Goal: Task Accomplishment & Management: Manage account settings

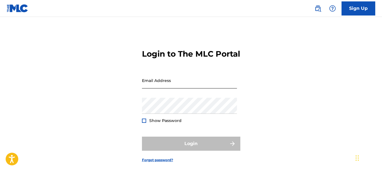
click at [199, 88] on input "Email Address" at bounding box center [189, 80] width 95 height 16
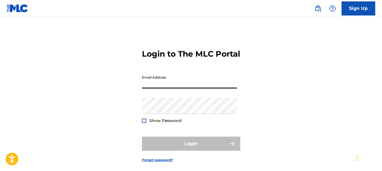
click at [158, 88] on input "Email Address" at bounding box center [189, 80] width 95 height 16
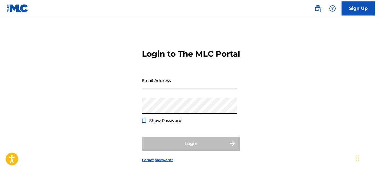
type input "[EMAIL_ADDRESS][DOMAIN_NAME]"
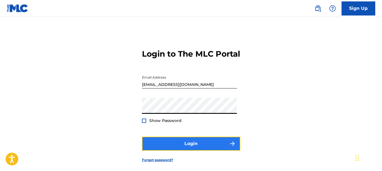
click at [195, 150] on button "Login" at bounding box center [191, 143] width 98 height 14
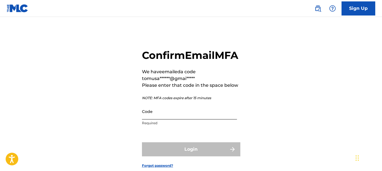
click at [178, 119] on input "Code" at bounding box center [189, 111] width 95 height 16
paste input "454626"
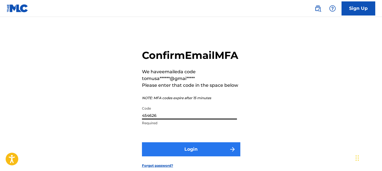
type input "454626"
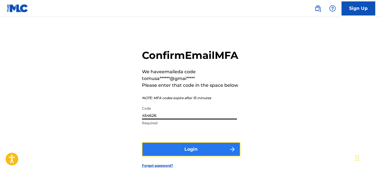
click at [192, 156] on button "Login" at bounding box center [191, 149] width 98 height 14
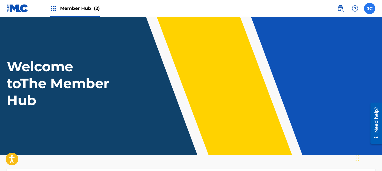
click at [367, 10] on label at bounding box center [369, 8] width 11 height 11
click at [370, 8] on input "[PERSON_NAME] [EMAIL_ADDRESS][DOMAIN_NAME] Notification Preferences Profile Log…" at bounding box center [370, 8] width 0 height 0
click at [83, 12] on span "Member Hub (2)" at bounding box center [80, 8] width 40 height 6
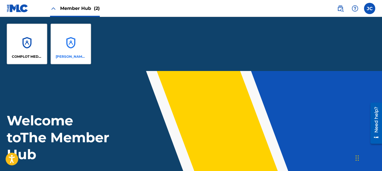
click at [73, 48] on div "[PERSON_NAME] MUSIC" at bounding box center [71, 44] width 40 height 40
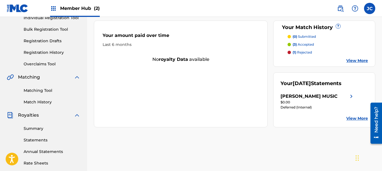
scroll to position [94, 0]
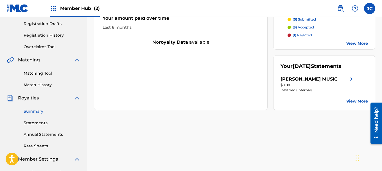
click at [36, 111] on link "Summary" at bounding box center [52, 111] width 57 height 6
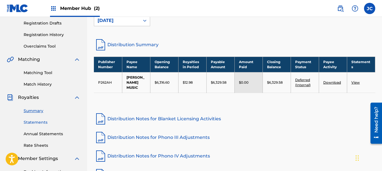
scroll to position [84, 0]
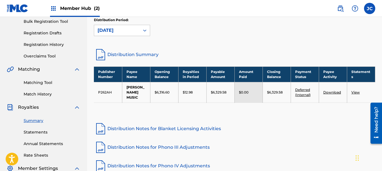
click at [42, 86] on div "Matching Tool Match History" at bounding box center [44, 85] width 74 height 24
click at [42, 84] on link "Matching Tool" at bounding box center [52, 83] width 57 height 6
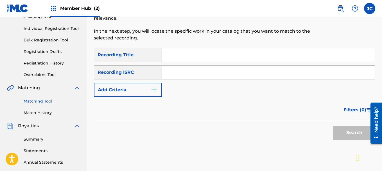
scroll to position [84, 0]
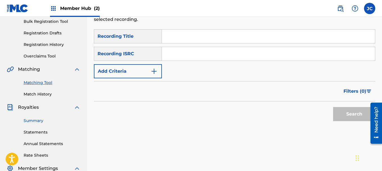
click at [40, 119] on link "Summary" at bounding box center [52, 120] width 57 height 6
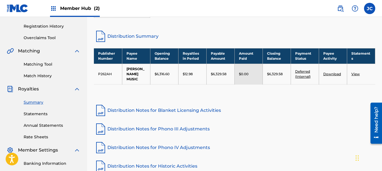
scroll to position [112, 0]
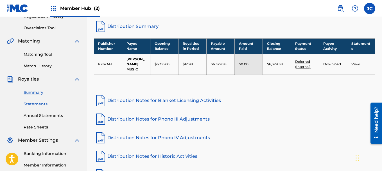
click at [42, 104] on link "Statements" at bounding box center [52, 104] width 57 height 6
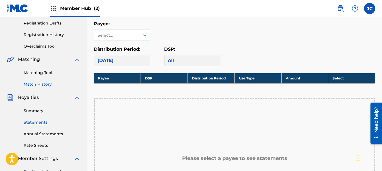
scroll to position [84, 0]
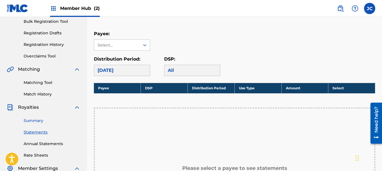
click at [38, 118] on link "Summary" at bounding box center [52, 120] width 57 height 6
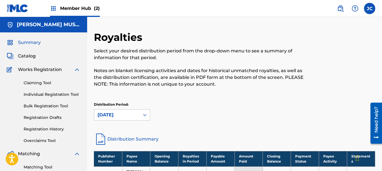
click at [33, 42] on span "Summary" at bounding box center [29, 42] width 23 height 7
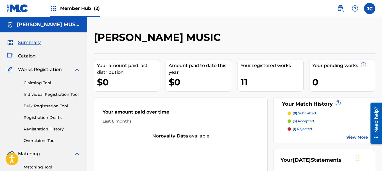
click at [40, 28] on h5 "[PERSON_NAME] MUSIC" at bounding box center [49, 24] width 64 height 6
click at [56, 6] on img at bounding box center [53, 8] width 7 height 7
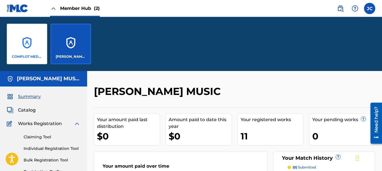
click at [31, 47] on div "COMPLOT MEDIA PUBLISHING" at bounding box center [27, 44] width 40 height 40
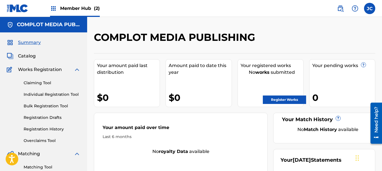
click at [32, 44] on span "Summary" at bounding box center [29, 42] width 23 height 7
click at [34, 43] on span "Summary" at bounding box center [29, 42] width 23 height 7
click at [71, 17] on div "Member Hub (2)" at bounding box center [75, 8] width 50 height 17
click at [75, 12] on div "Member Hub (2)" at bounding box center [75, 8] width 50 height 17
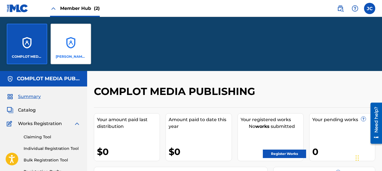
click at [81, 40] on div "[PERSON_NAME] MUSIC" at bounding box center [71, 44] width 40 height 40
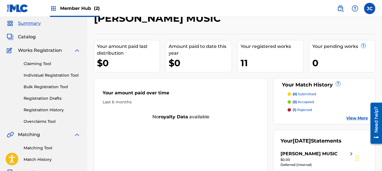
scroll to position [9, 0]
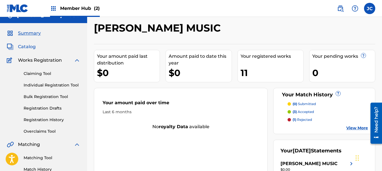
click at [33, 49] on span "Catalog" at bounding box center [27, 46] width 18 height 7
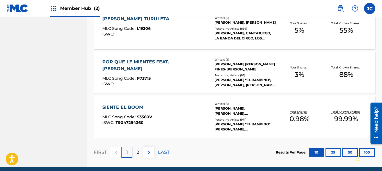
scroll to position [473, 0]
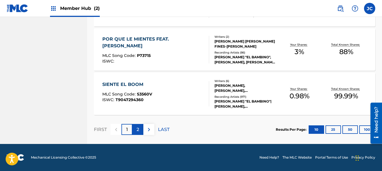
click at [138, 130] on p "2" at bounding box center [138, 129] width 3 height 7
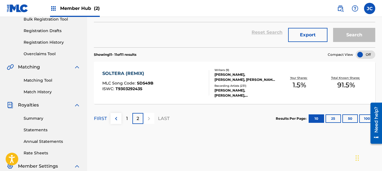
scroll to position [94, 0]
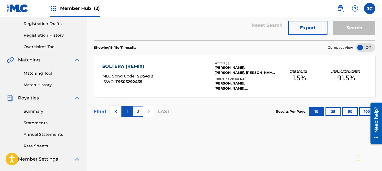
click at [128, 115] on div "1" at bounding box center [126, 111] width 11 height 11
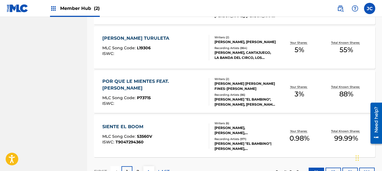
scroll to position [431, 0]
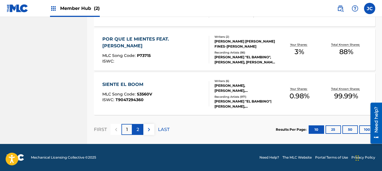
click at [141, 130] on div "2" at bounding box center [137, 129] width 11 height 11
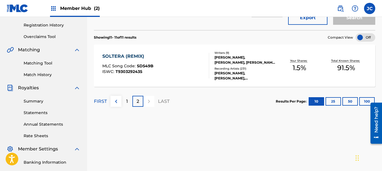
scroll to position [94, 0]
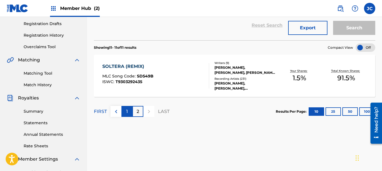
click at [128, 114] on div "1" at bounding box center [126, 111] width 11 height 11
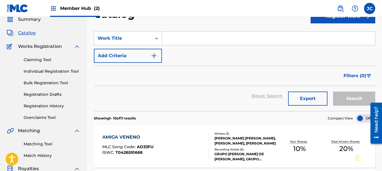
scroll to position [0, 0]
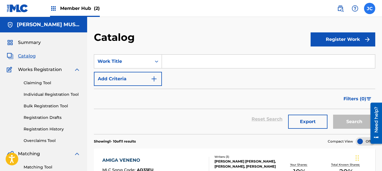
click at [369, 13] on label at bounding box center [369, 8] width 11 height 11
click at [370, 8] on input "[PERSON_NAME] [EMAIL_ADDRESS][DOMAIN_NAME] Notification Preferences Profile Log…" at bounding box center [370, 8] width 0 height 0
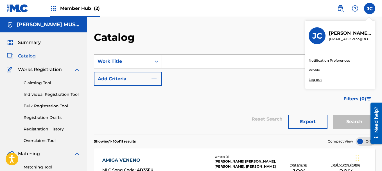
click at [318, 79] on p "Log out" at bounding box center [315, 79] width 13 height 5
click at [370, 8] on input "[PERSON_NAME] [EMAIL_ADDRESS][DOMAIN_NAME] Notification Preferences Profile Log…" at bounding box center [370, 8] width 0 height 0
